Goal: Find contact information: Find contact information

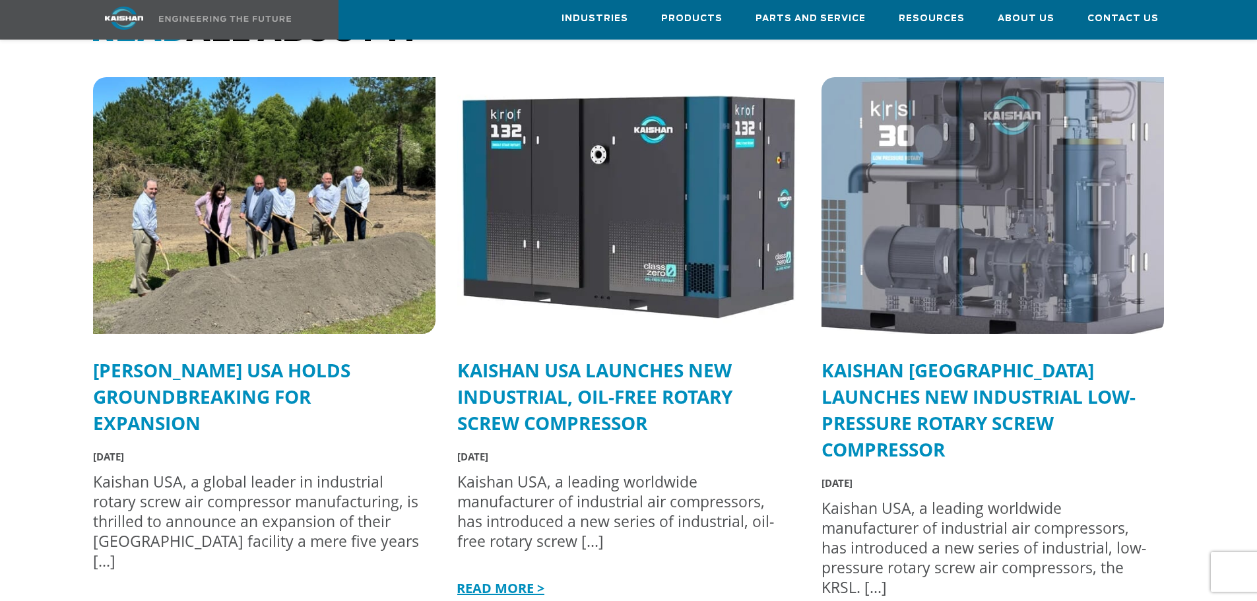
scroll to position [3232, 0]
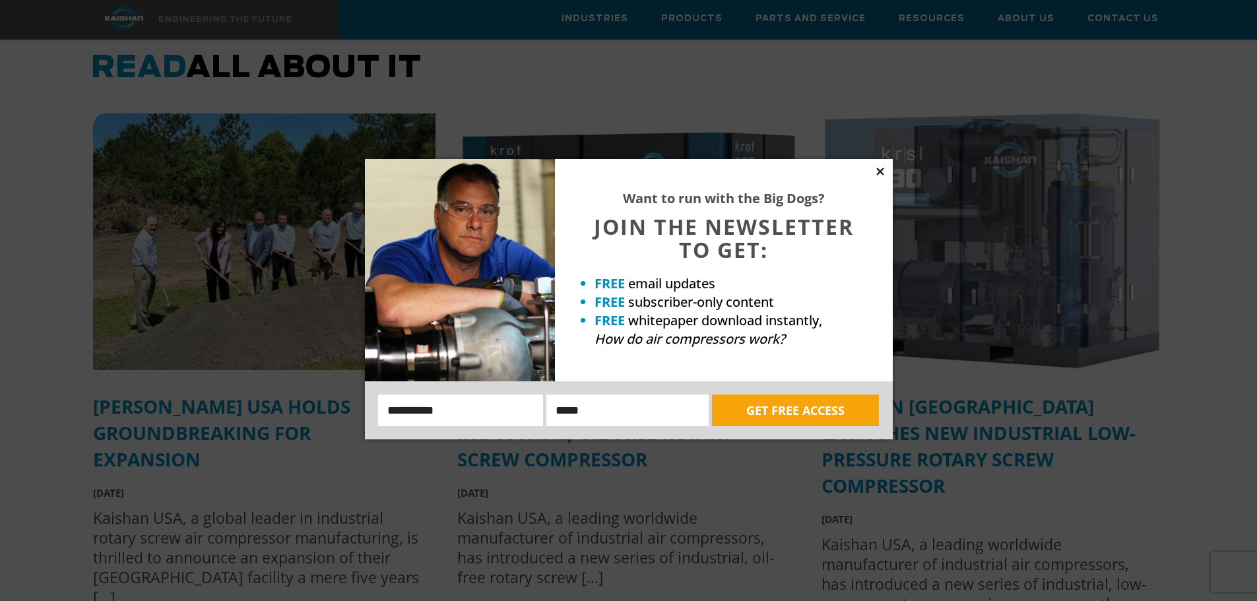
click at [879, 172] on icon at bounding box center [879, 171] width 7 height 7
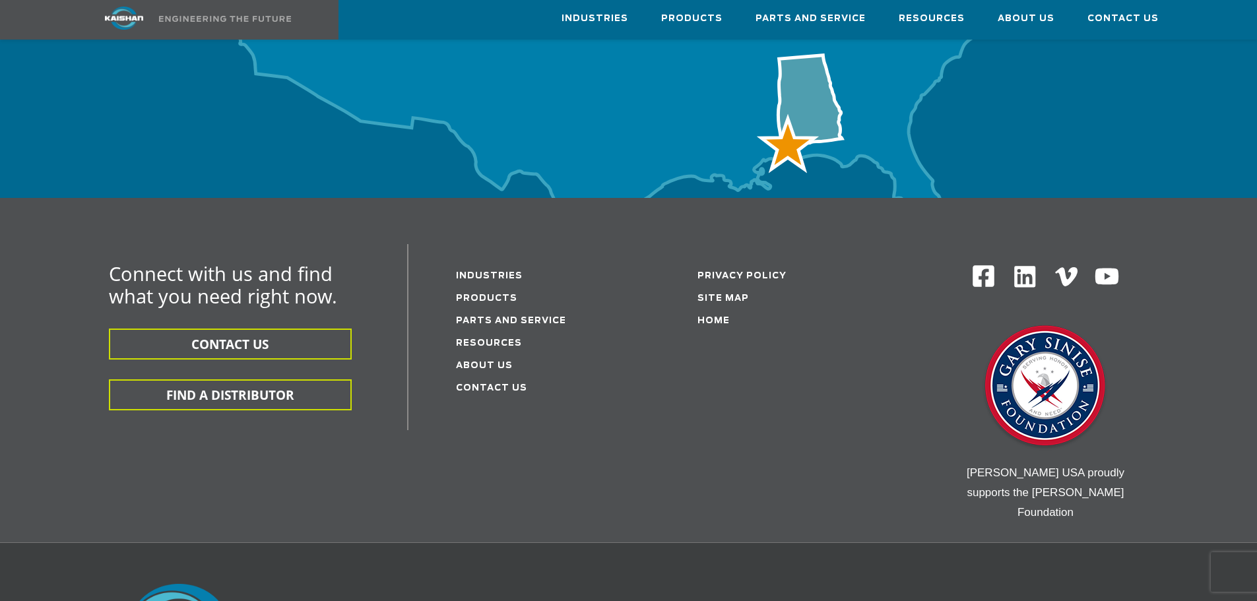
scroll to position [4288, 0]
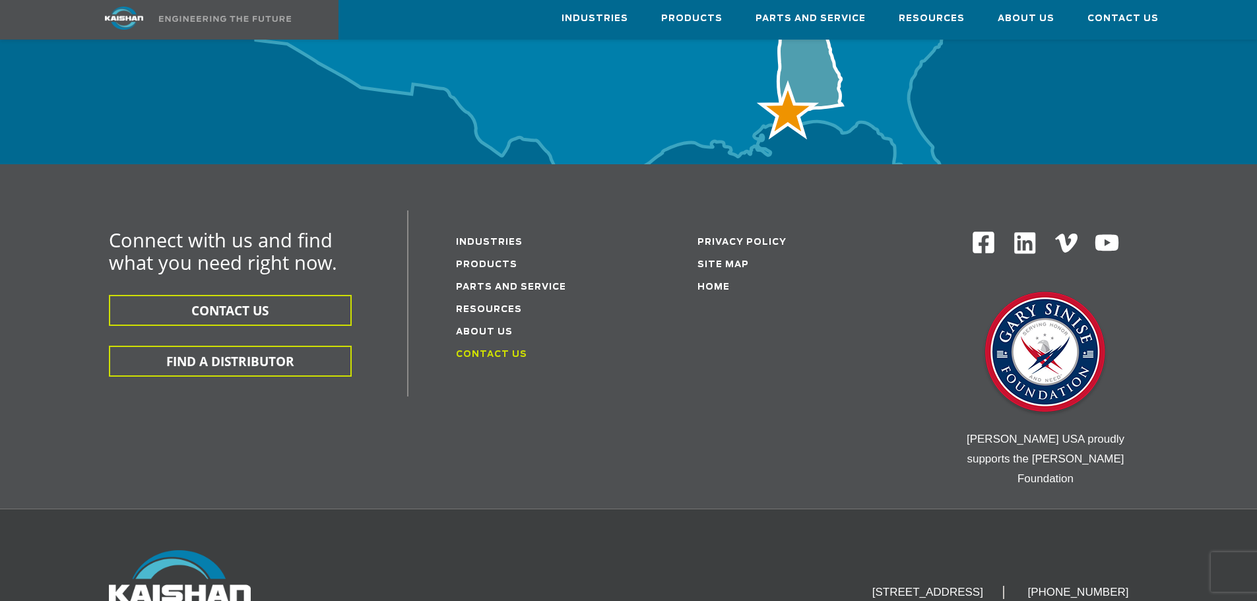
click at [516, 350] on link "Contact Us" at bounding box center [491, 354] width 71 height 9
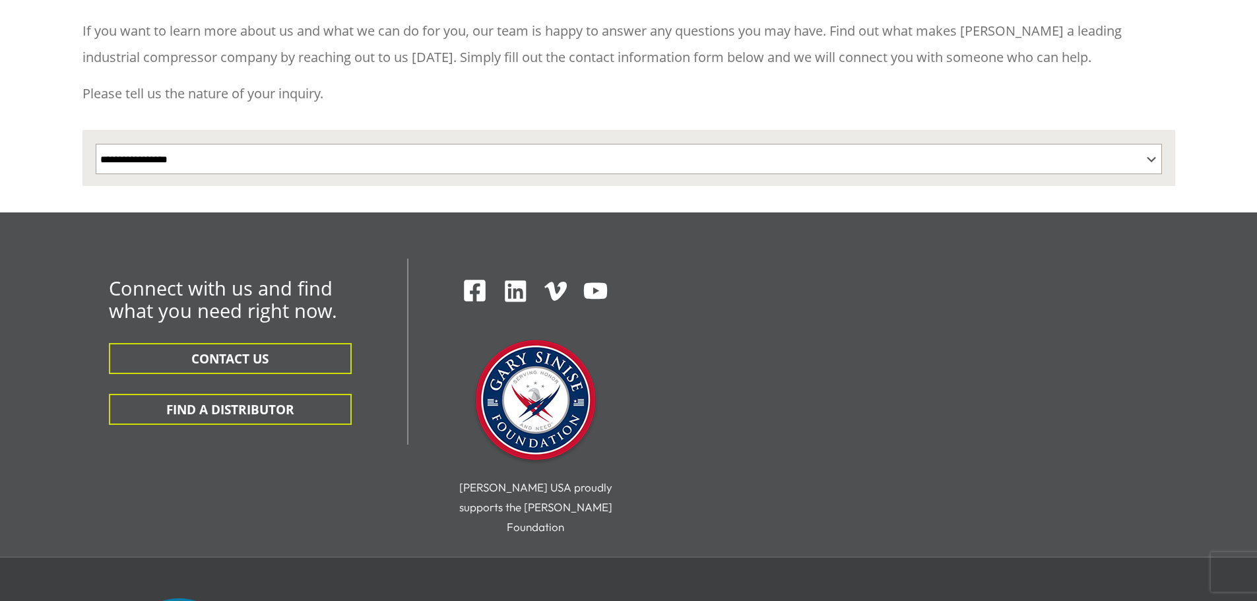
scroll to position [373, 0]
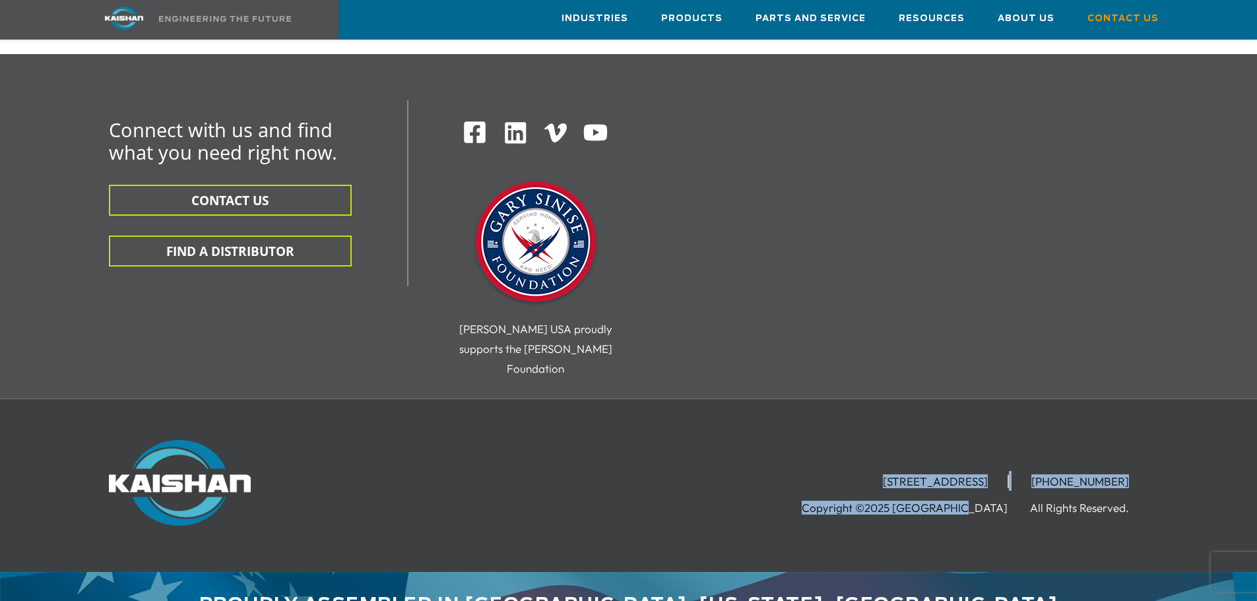
drag, startPoint x: 1003, startPoint y: 468, endPoint x: 776, endPoint y: 429, distance: 230.2
click at [776, 440] on div "[STREET_ADDRESS] [PHONE_NUMBER] Copyright ©2025 Kaishan USA All Rights Reserved." at bounding box center [816, 478] width 665 height 77
copy div "[STREET_ADDRESS] [PHONE_NUMBER] Copyright ©[GEOGRAPHIC_DATA]"
drag, startPoint x: 942, startPoint y: 487, endPoint x: 954, endPoint y: 467, distance: 23.6
click at [942, 487] on div "[STREET_ADDRESS] [PHONE_NUMBER] Copyright ©2025 Kaishan USA All Rights Reserved." at bounding box center [629, 485] width 1108 height 91
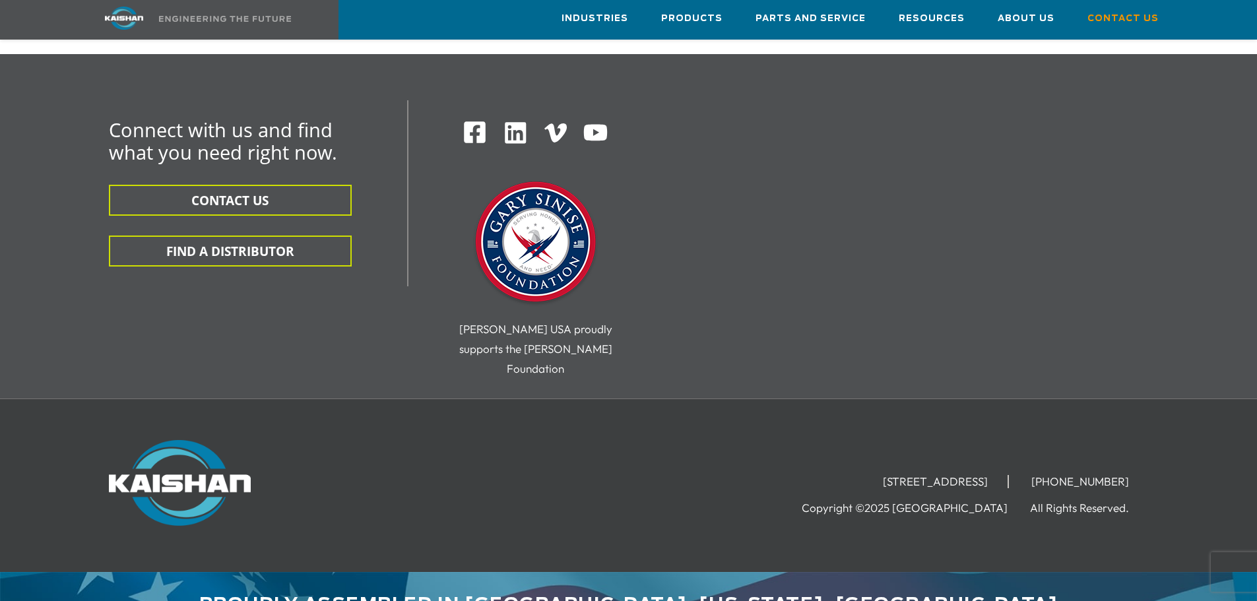
click at [951, 501] on li "Copyright ©2025 [GEOGRAPHIC_DATA]" at bounding box center [914, 507] width 226 height 13
drag, startPoint x: 945, startPoint y: 470, endPoint x: 1016, endPoint y: 470, distance: 71.2
click at [1016, 501] on li "Copyright ©2025 [GEOGRAPHIC_DATA]" at bounding box center [914, 507] width 226 height 13
copy li "Kaishan USA"
